Goal: Transaction & Acquisition: Purchase product/service

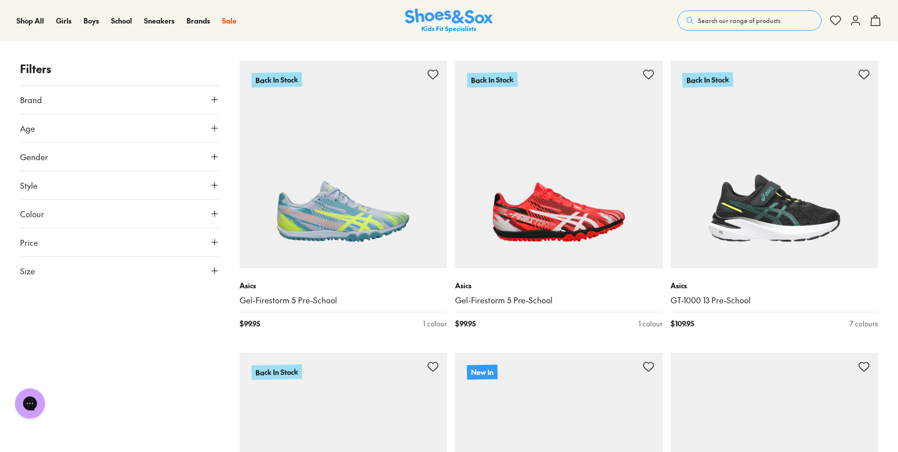
click at [47, 97] on button "Brand" at bounding box center [120, 100] width 200 height 28
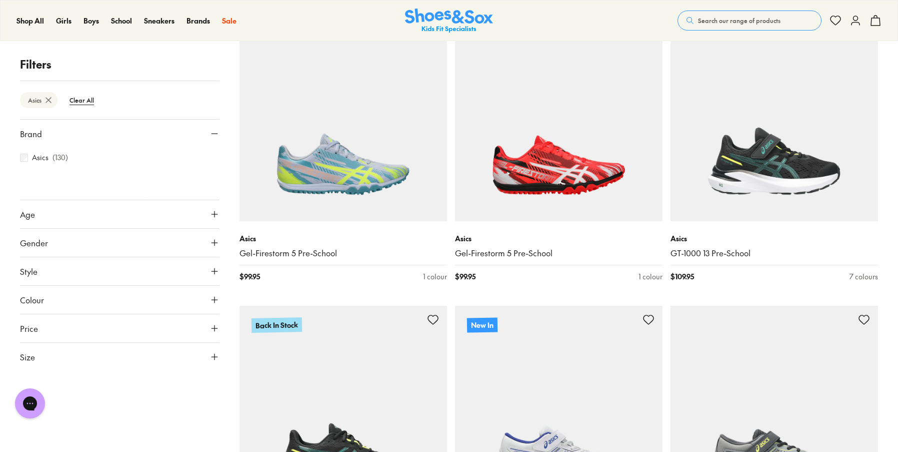
scroll to position [225, 0]
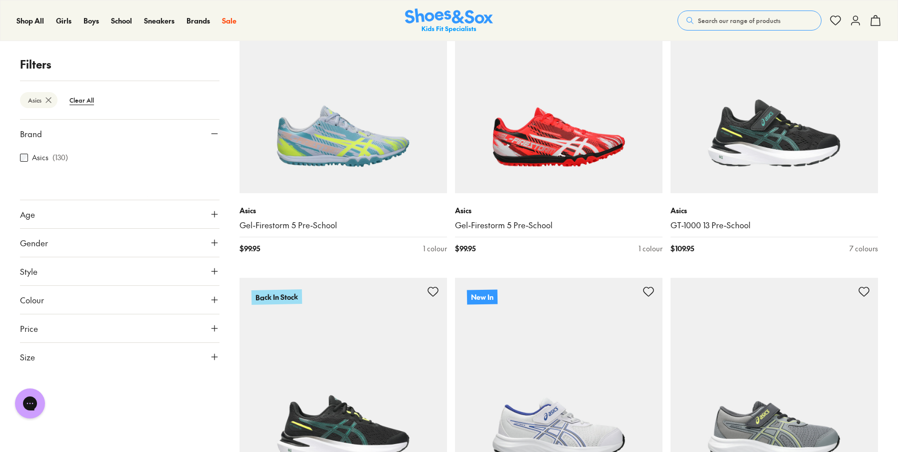
click at [29, 355] on span "Size" at bounding box center [27, 357] width 15 height 12
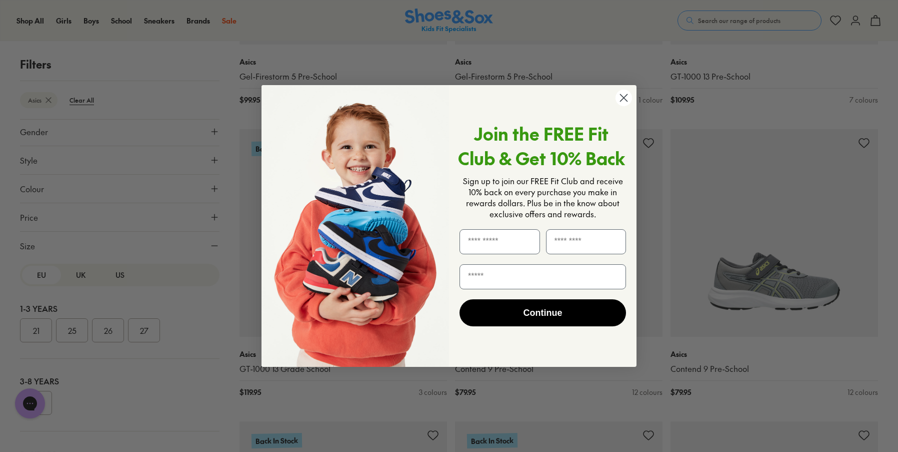
scroll to position [375, 0]
drag, startPoint x: 624, startPoint y: 97, endPoint x: 522, endPoint y: 146, distance: 113.2
click at [623, 98] on circle "Close dialog" at bounding box center [624, 98] width 17 height 17
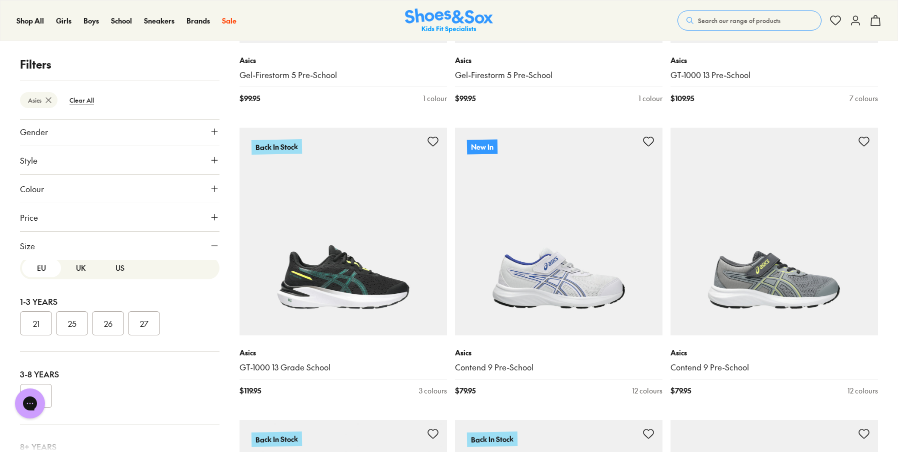
scroll to position [0, 0]
click at [118, 279] on button "US" at bounding box center [119, 275] width 39 height 19
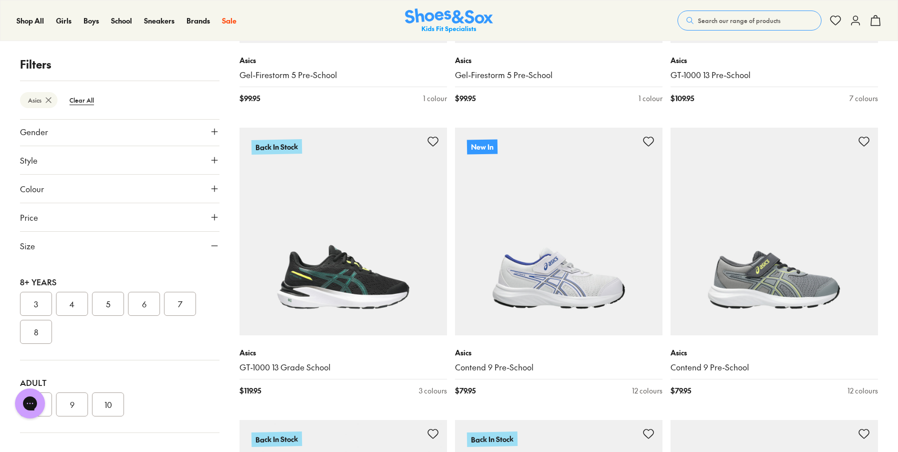
click at [184, 306] on button "7" at bounding box center [180, 304] width 32 height 24
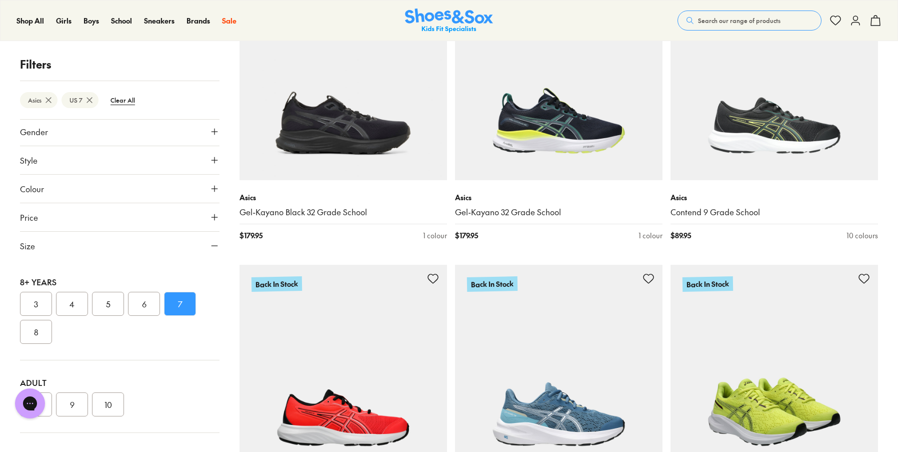
scroll to position [525, 0]
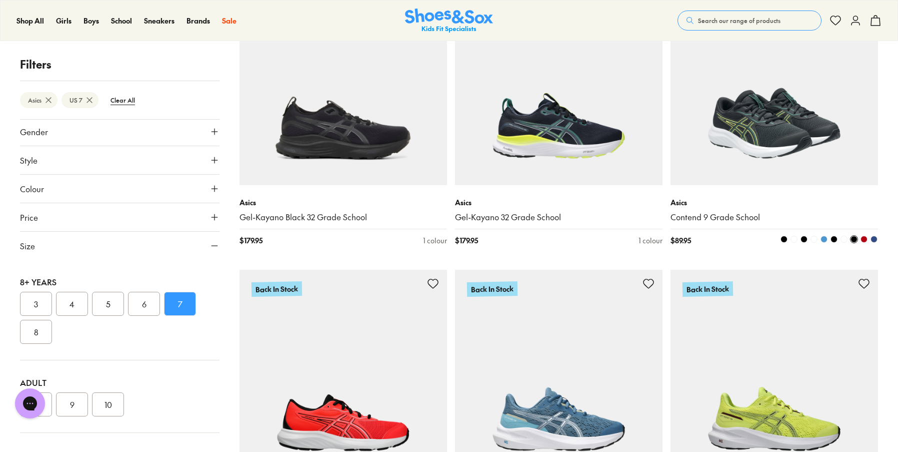
click at [824, 237] on span at bounding box center [824, 239] width 7 height 7
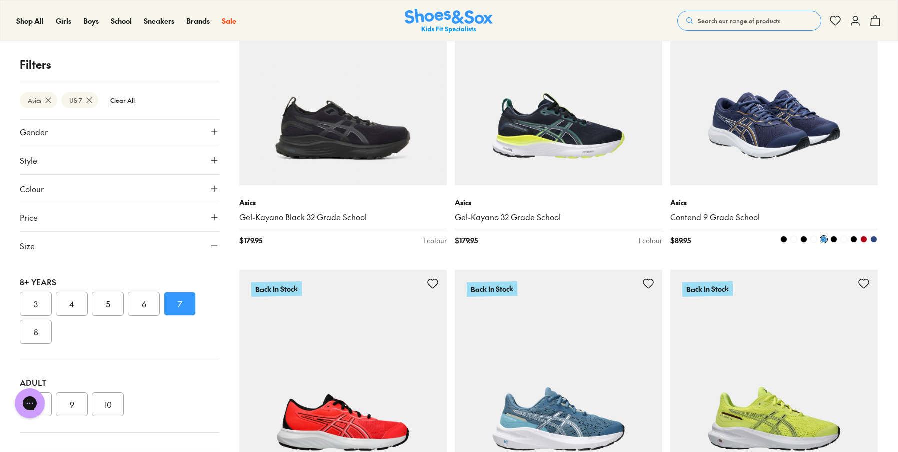
click at [735, 143] on img at bounding box center [775, 81] width 208 height 208
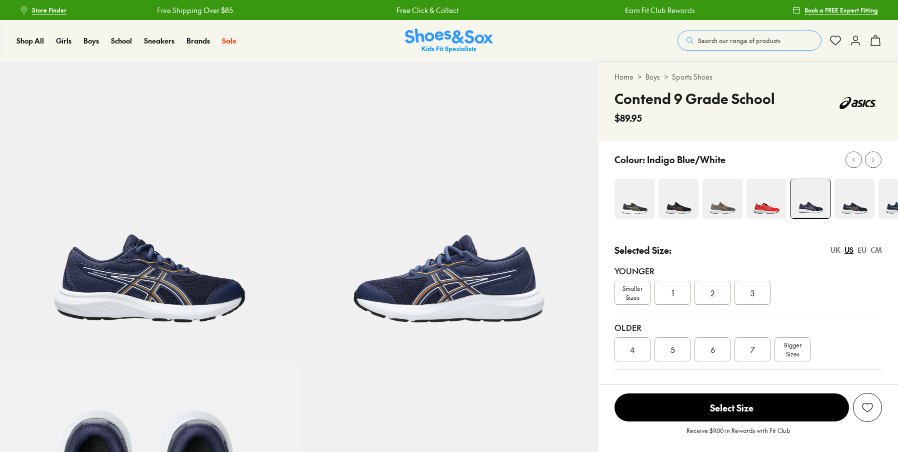
select select "*"
click at [501, 296] on img at bounding box center [450, 211] width 300 height 300
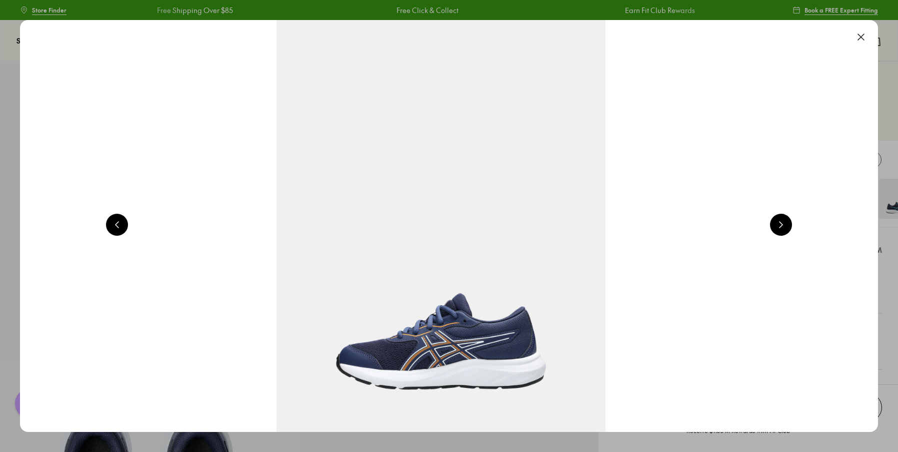
click at [788, 227] on button at bounding box center [781, 225] width 22 height 22
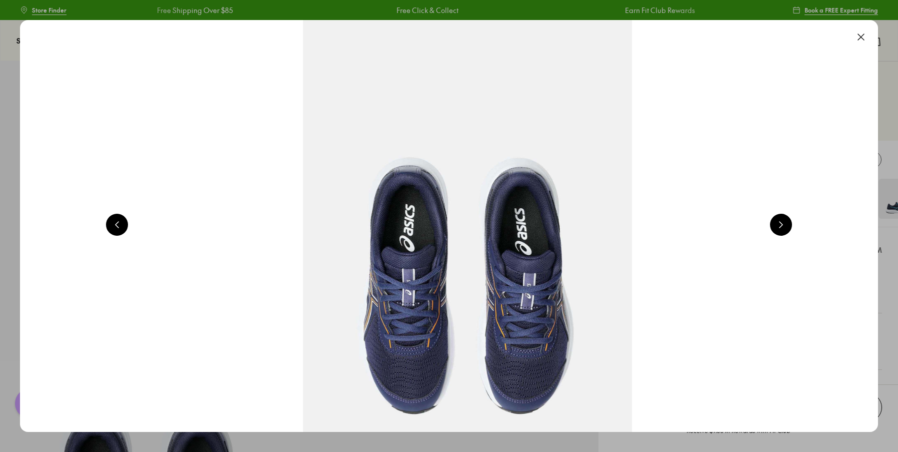
scroll to position [0, 2586]
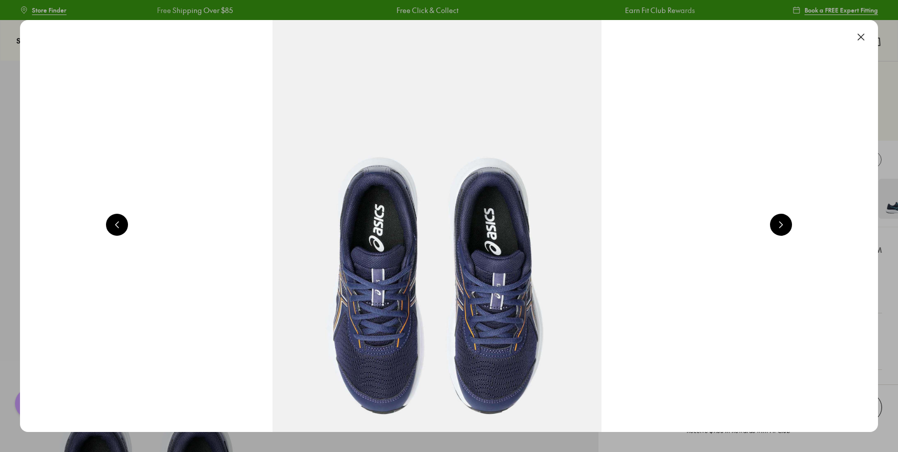
click at [788, 227] on button at bounding box center [781, 225] width 22 height 22
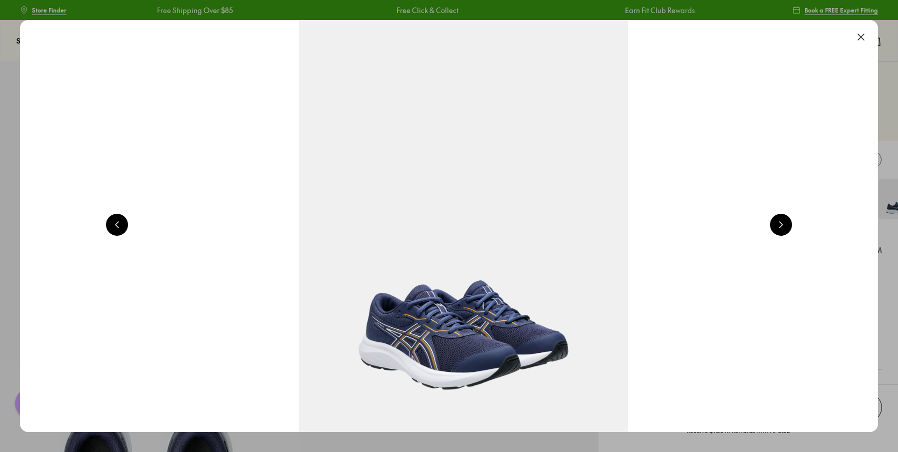
scroll to position [0, 3448]
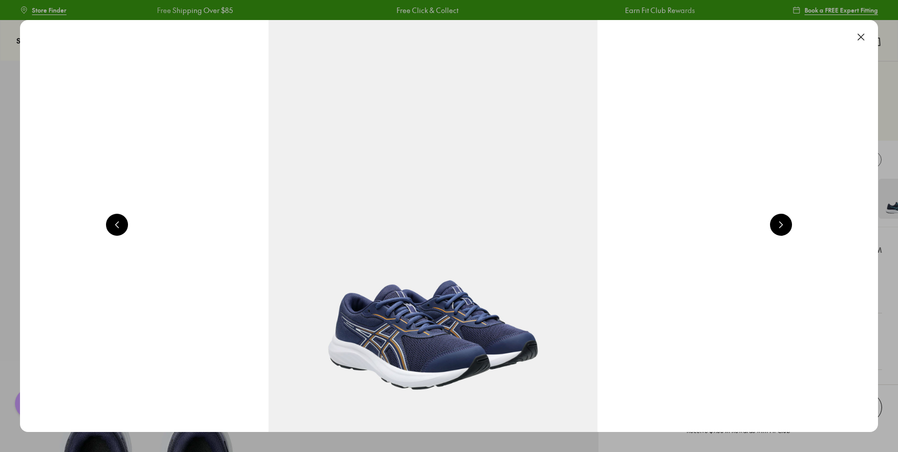
click at [788, 227] on button at bounding box center [781, 225] width 22 height 22
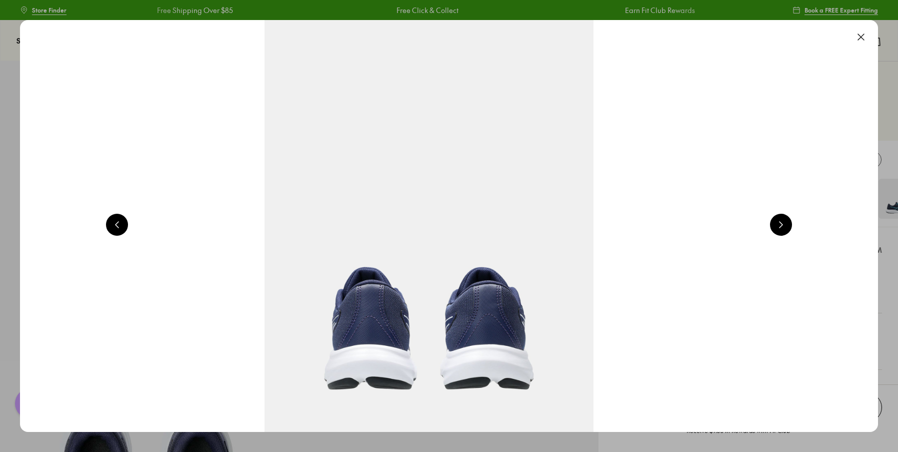
click at [788, 227] on button at bounding box center [781, 225] width 22 height 22
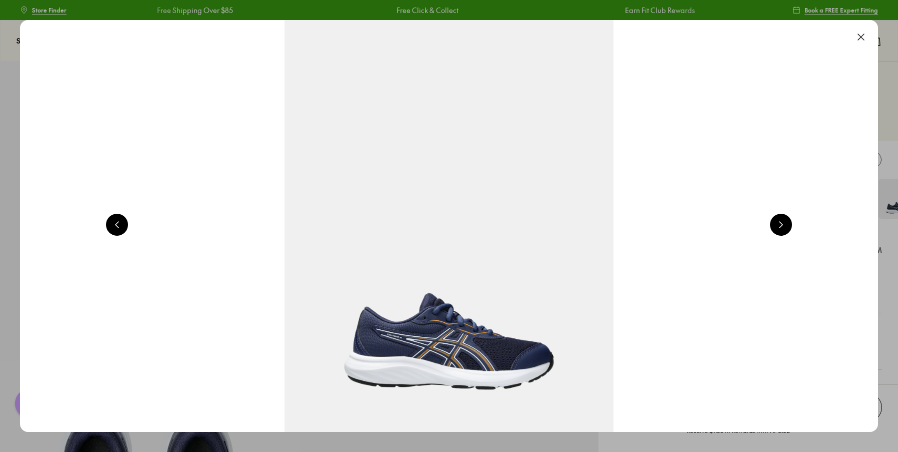
scroll to position [0, 862]
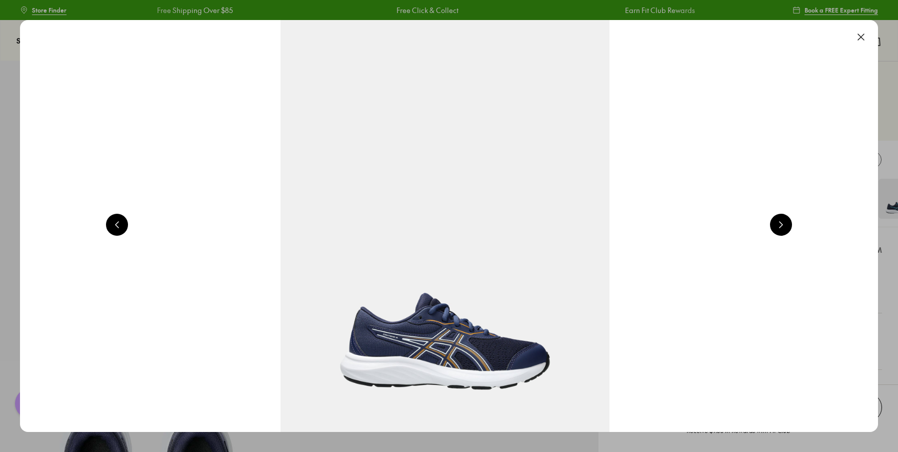
click at [788, 227] on button at bounding box center [781, 225] width 22 height 22
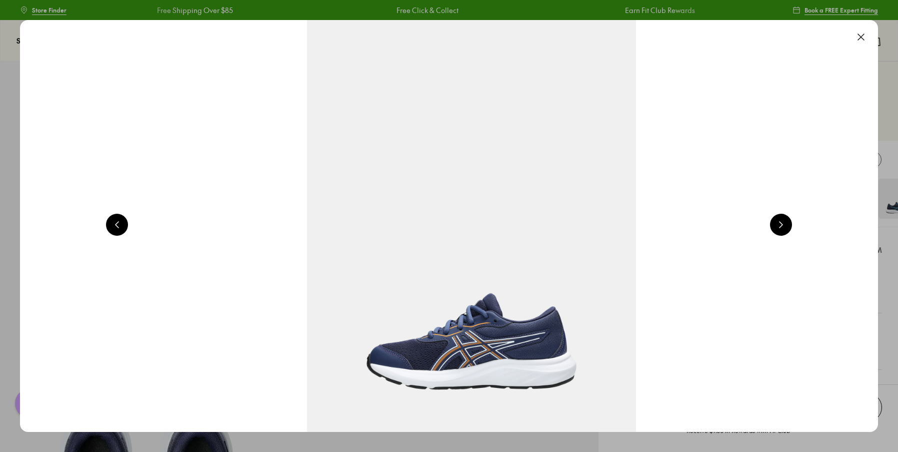
scroll to position [0, 1724]
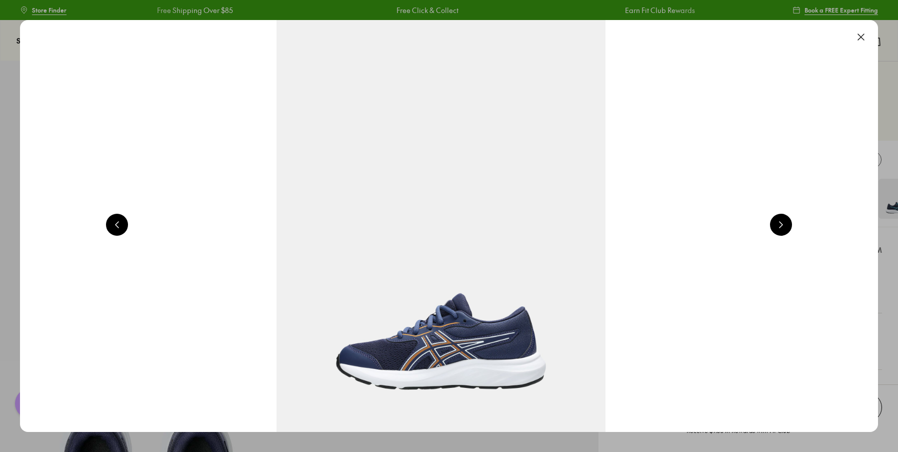
click at [788, 227] on button at bounding box center [781, 225] width 22 height 22
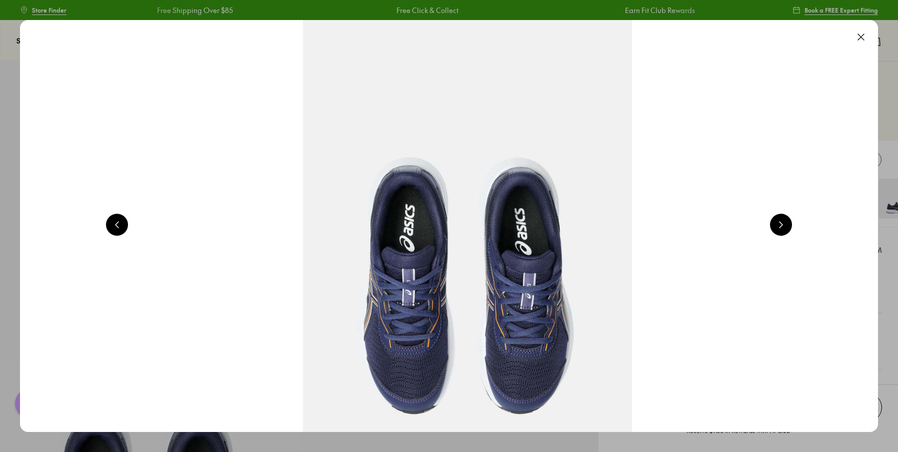
scroll to position [0, 2586]
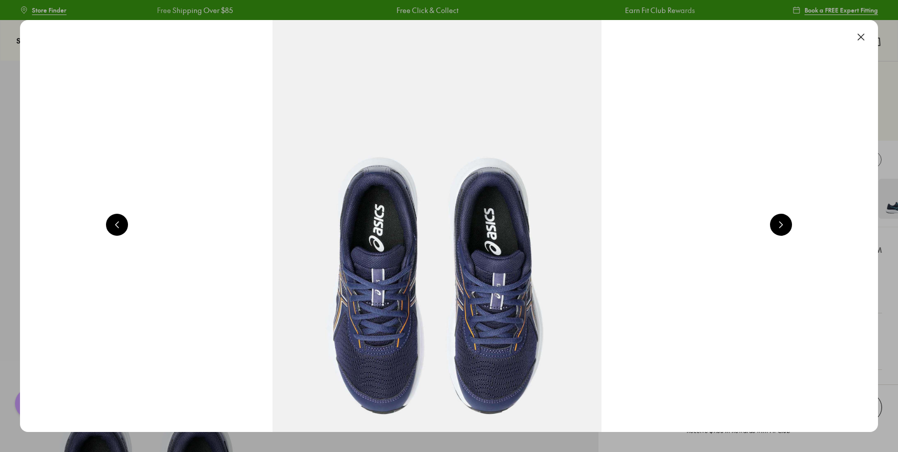
click at [864, 39] on button at bounding box center [861, 37] width 22 height 22
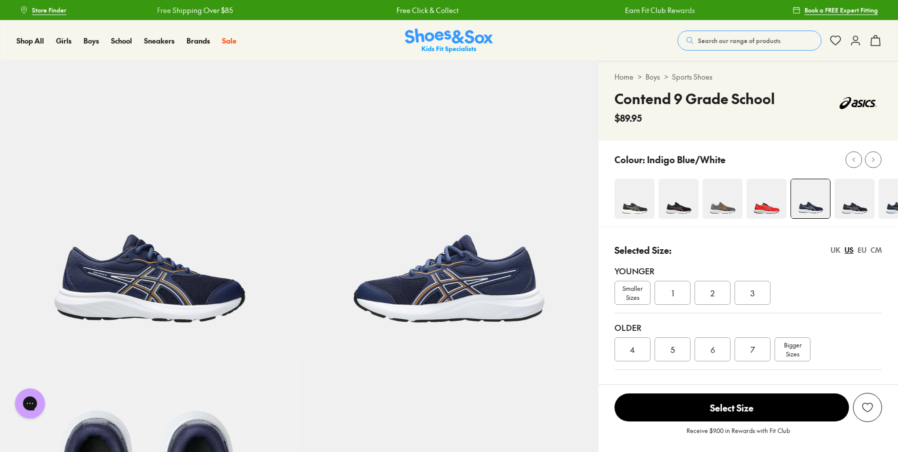
click at [631, 209] on img at bounding box center [635, 199] width 40 height 40
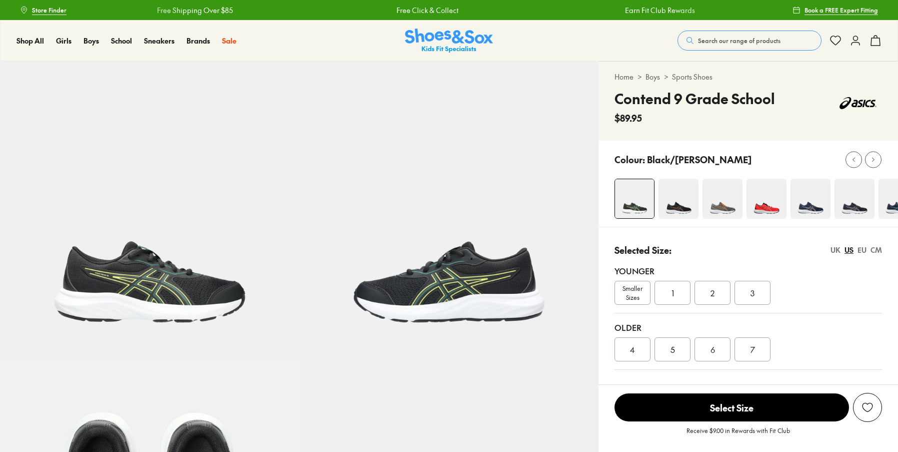
select select "*"
click at [682, 206] on img at bounding box center [679, 199] width 40 height 40
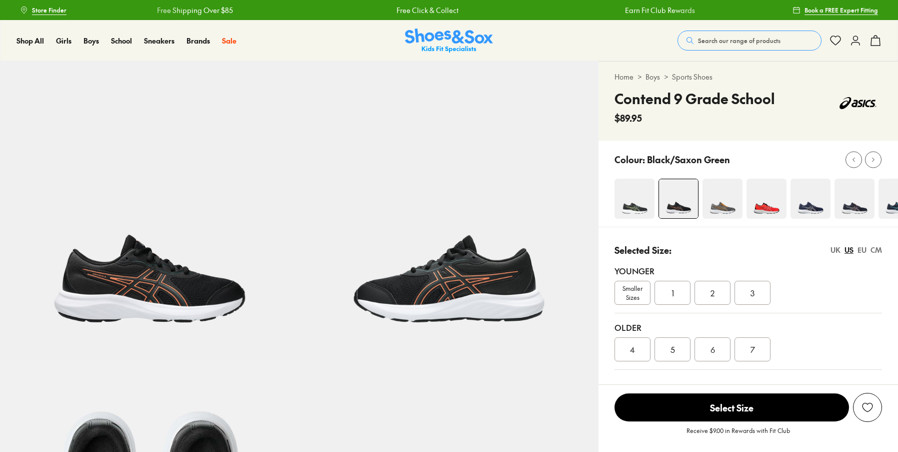
select select "*"
click at [717, 204] on img at bounding box center [723, 199] width 40 height 40
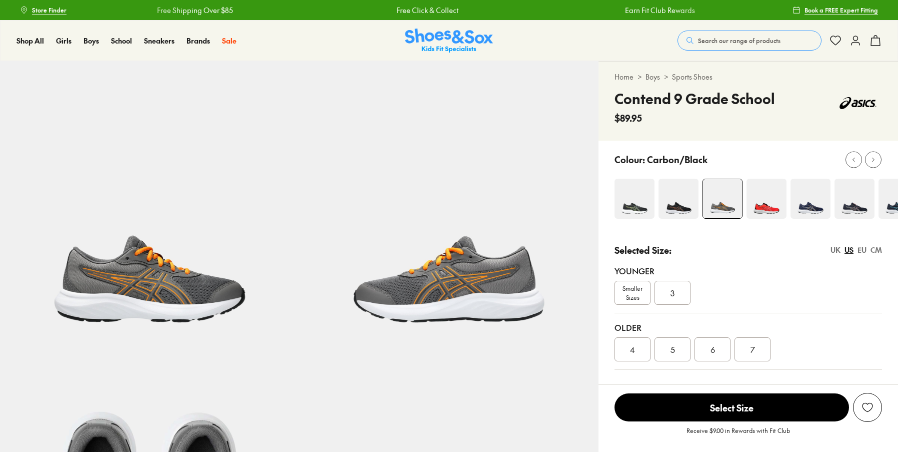
select select "*"
click at [758, 204] on img at bounding box center [767, 199] width 40 height 40
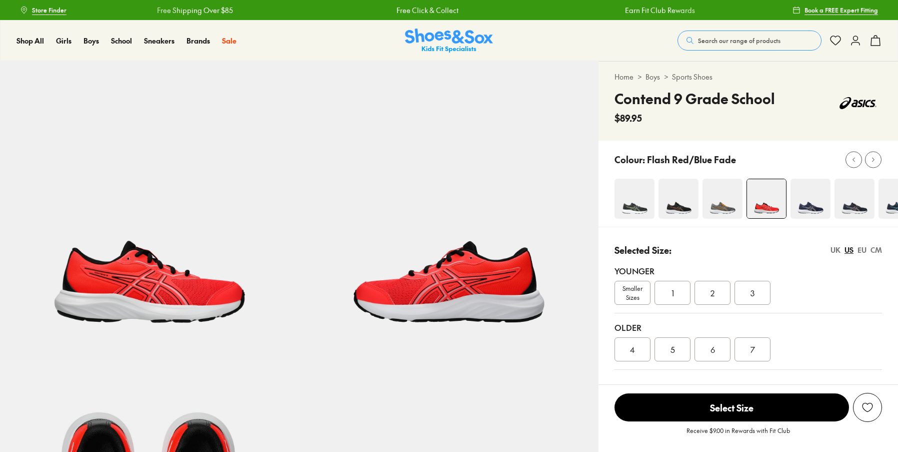
click at [814, 205] on img at bounding box center [811, 199] width 40 height 40
select select "*"
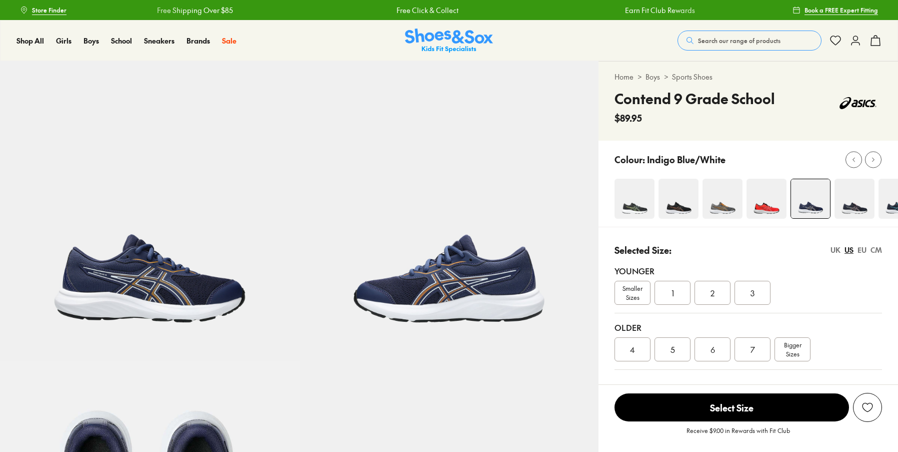
select select "*"
click at [856, 206] on img at bounding box center [855, 199] width 40 height 40
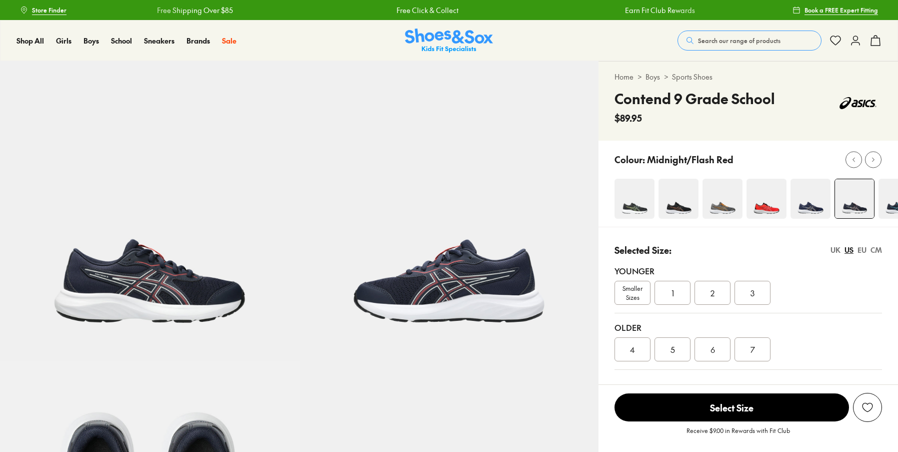
select select "*"
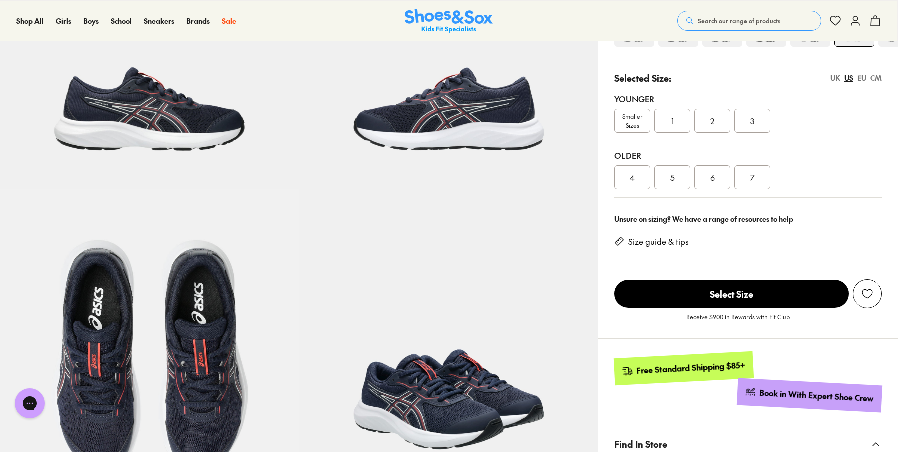
scroll to position [150, 0]
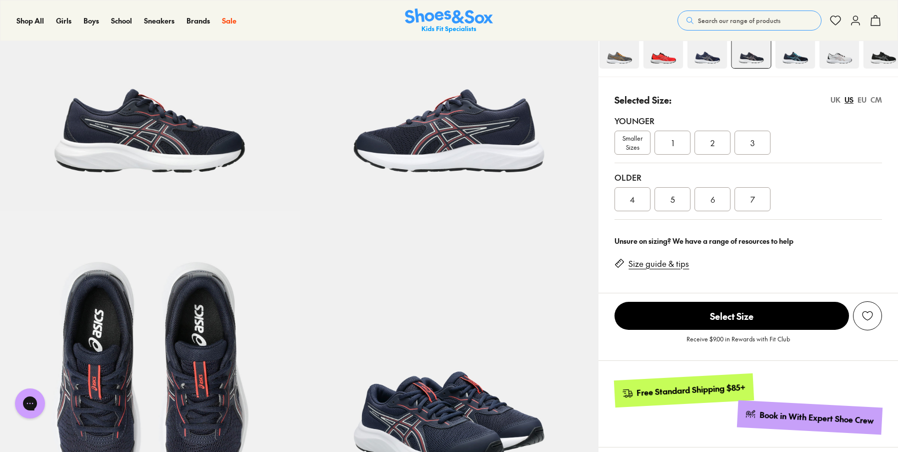
click at [676, 69] on div at bounding box center [749, 33] width 300 height 86
click at [792, 52] on img at bounding box center [794, 49] width 40 height 40
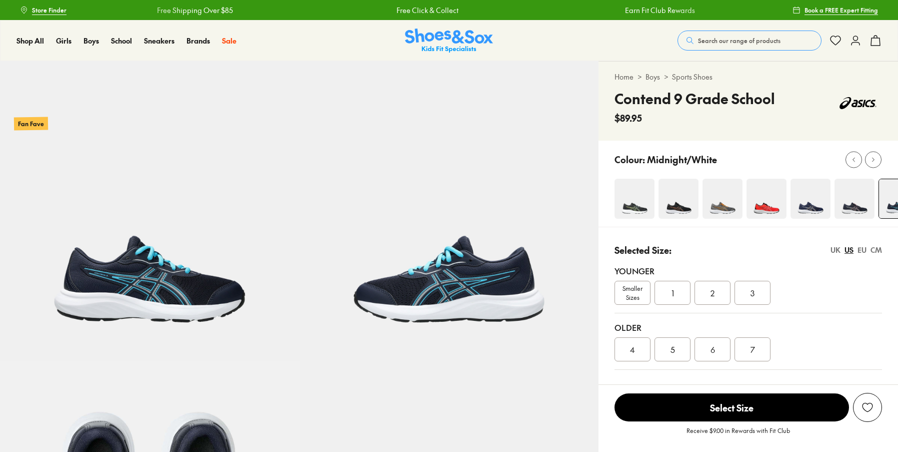
select select "*"
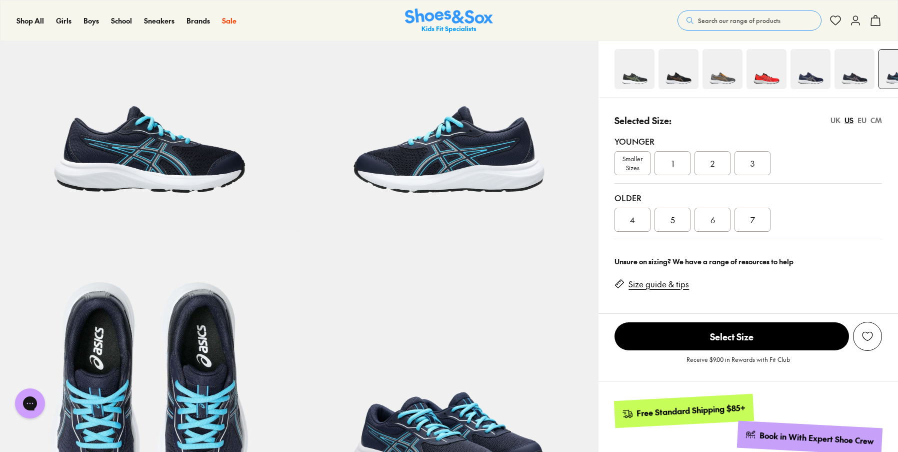
scroll to position [100, 0]
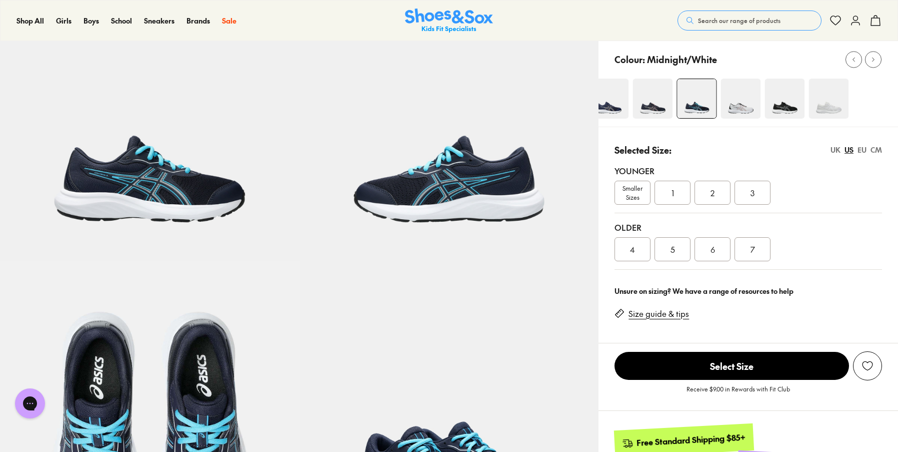
click at [543, 106] on div "Pinch & Zoom (100%)" at bounding box center [449, 410] width 898 height 898
click at [731, 103] on img at bounding box center [733, 99] width 40 height 40
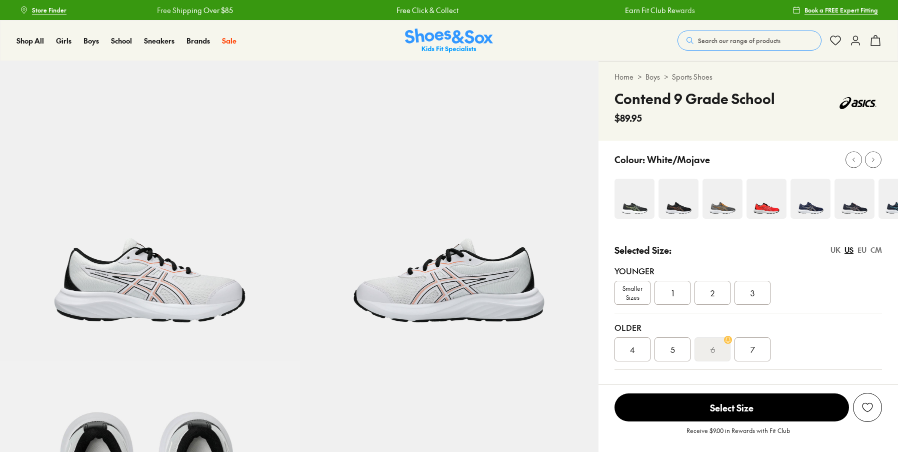
select select "*"
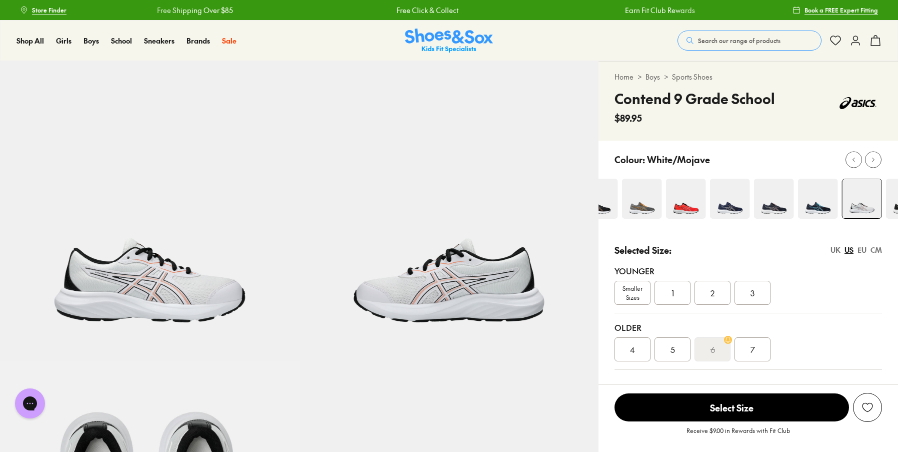
click at [607, 212] on div at bounding box center [676, 199] width 284 height 40
click at [836, 205] on img at bounding box center [830, 199] width 40 height 40
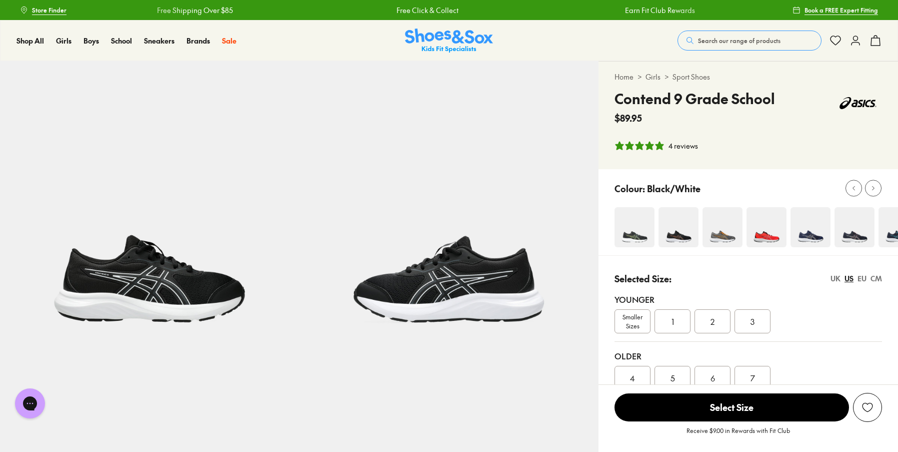
select select "*"
click at [668, 212] on div at bounding box center [749, 227] width 284 height 40
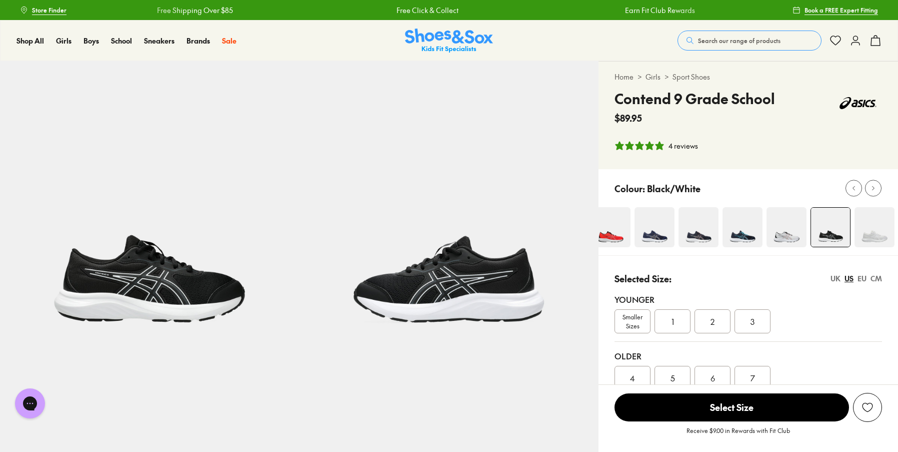
click at [690, 219] on div at bounding box center [601, 227] width 284 height 40
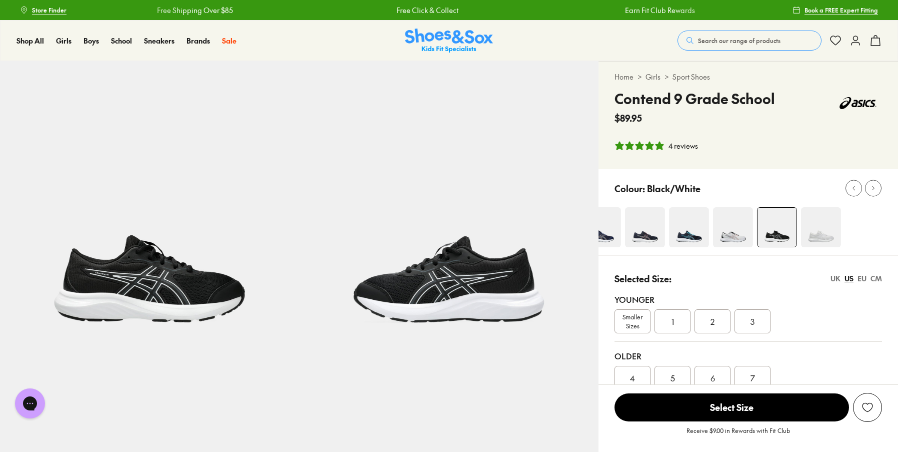
click at [819, 230] on img at bounding box center [821, 227] width 40 height 40
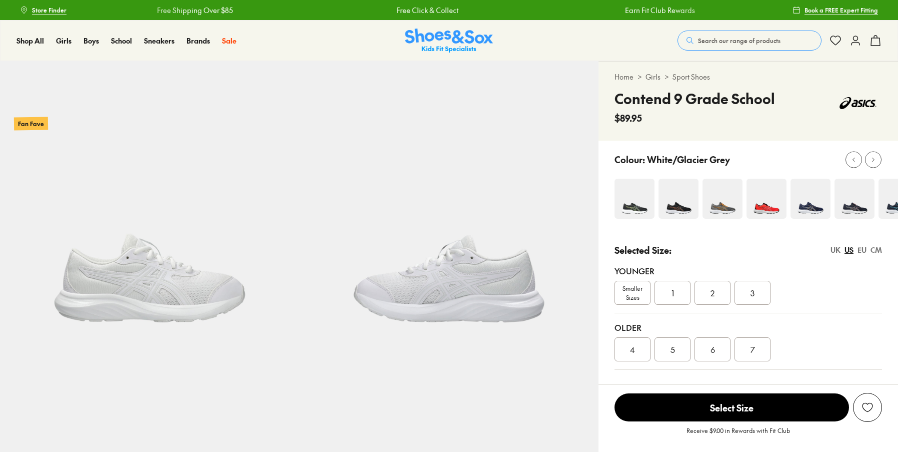
select select "*"
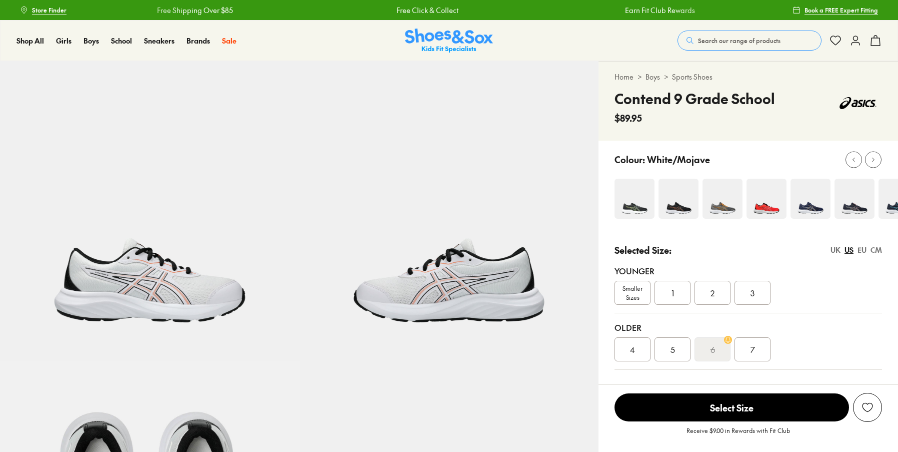
select select "*"
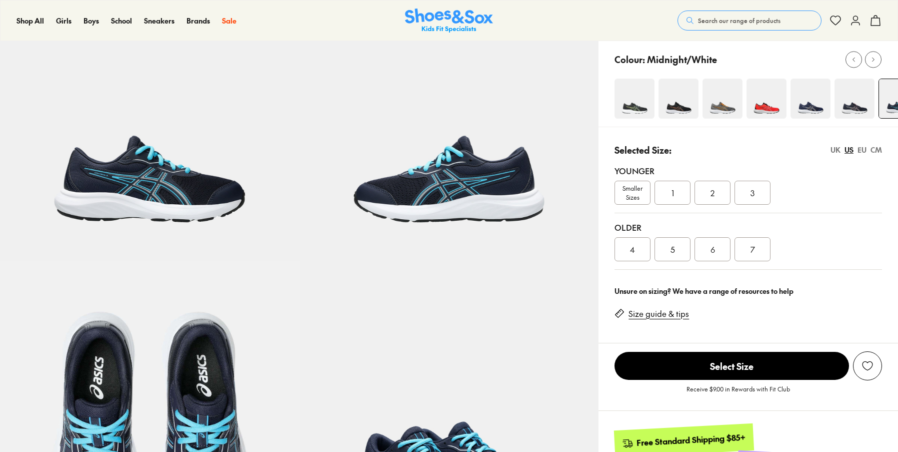
select select "*"
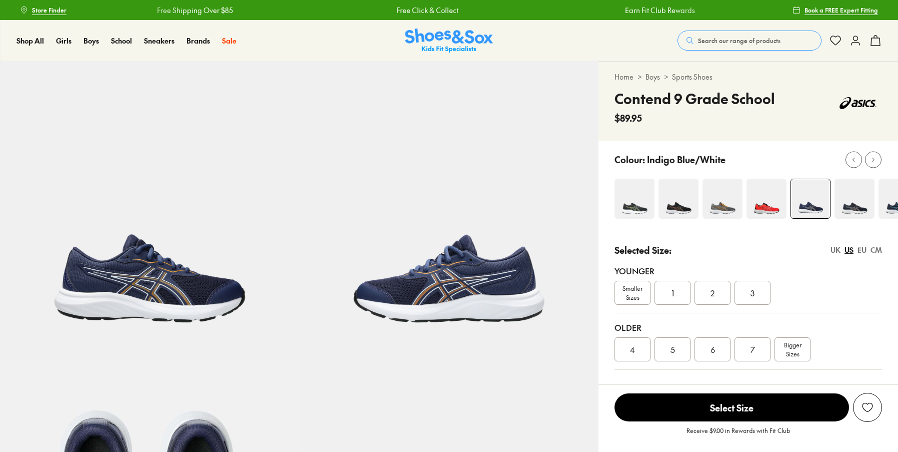
select select "*"
